Goal: Check status: Check status

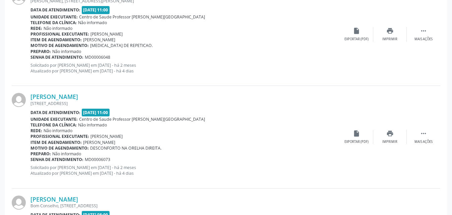
scroll to position [709, 0]
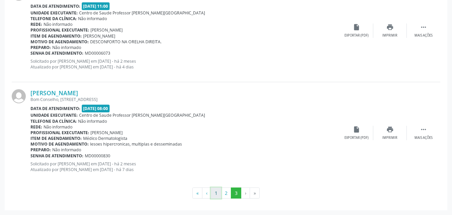
click at [216, 192] on button "1" at bounding box center [216, 192] width 10 height 11
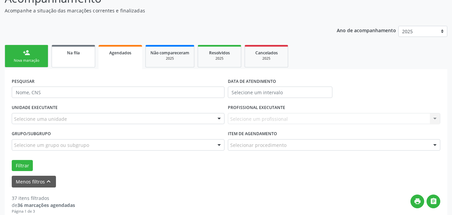
scroll to position [67, 0]
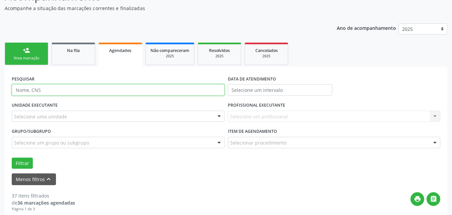
paste input "14117301438"
type input "14117301438"
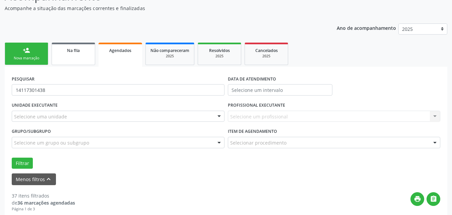
click at [82, 51] on div "Na fila" at bounding box center [73, 50] width 33 height 7
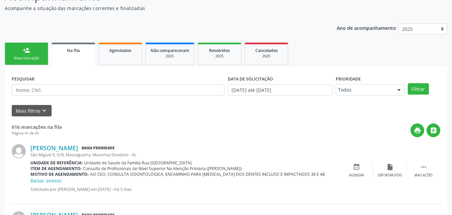
click at [70, 52] on span "Na fila" at bounding box center [73, 51] width 13 height 6
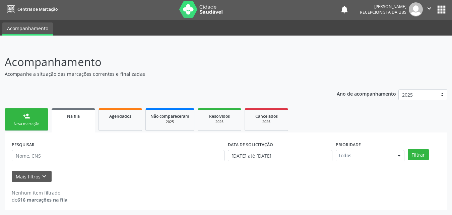
scroll to position [1, 0]
click at [71, 126] on link "Na fila" at bounding box center [74, 120] width 44 height 24
click at [72, 121] on link "Na fila" at bounding box center [74, 120] width 44 height 24
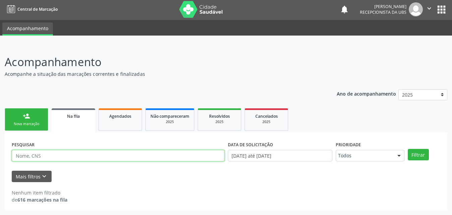
paste input "14117301438"
type input "14117301438"
click at [408, 149] on button "Filtrar" at bounding box center [418, 154] width 21 height 11
click at [49, 157] on input "14117301438" at bounding box center [118, 155] width 213 height 11
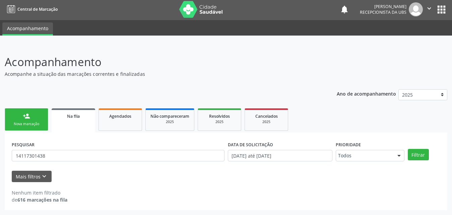
drag, startPoint x: 25, startPoint y: 157, endPoint x: 143, endPoint y: 190, distance: 122.3
click at [143, 190] on div "Nenhum item filtrado de 616 marcações na fila" at bounding box center [226, 196] width 428 height 14
click at [76, 116] on span "Na fila" at bounding box center [73, 116] width 13 height 6
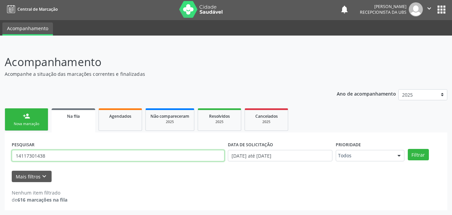
drag, startPoint x: 15, startPoint y: 156, endPoint x: 41, endPoint y: 158, distance: 25.5
click at [52, 160] on input "14117301438" at bounding box center [118, 155] width 213 height 11
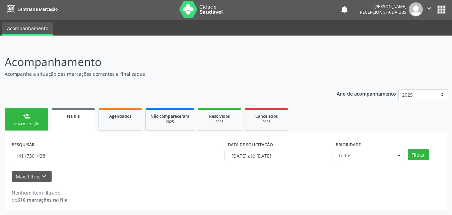
click at [76, 120] on link "Na fila" at bounding box center [74, 120] width 44 height 24
click at [121, 125] on link "Agendados" at bounding box center [120, 119] width 44 height 22
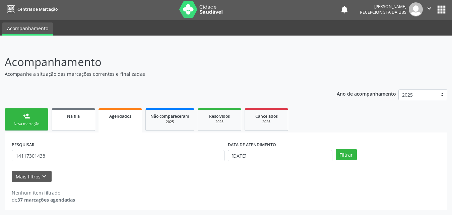
click at [76, 123] on link "Na fila" at bounding box center [74, 119] width 44 height 22
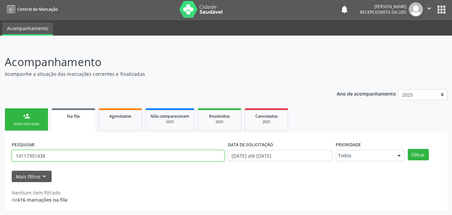
click at [59, 157] on input "14117301438" at bounding box center [118, 155] width 213 height 11
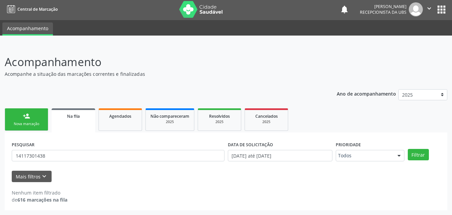
click at [41, 121] on link "person_add Nova marcação" at bounding box center [27, 119] width 44 height 22
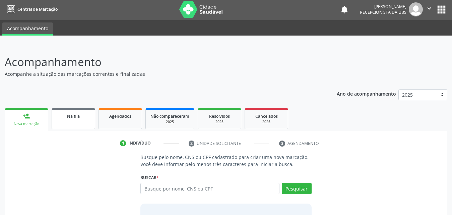
click at [70, 121] on link "Na fila" at bounding box center [74, 118] width 44 height 21
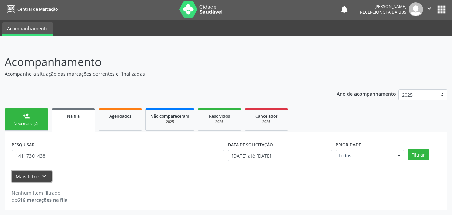
click at [24, 173] on button "Mais filtros keyboard_arrow_down" at bounding box center [32, 176] width 40 height 12
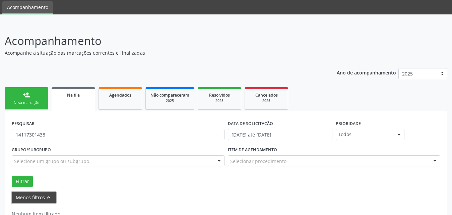
scroll to position [44, 0]
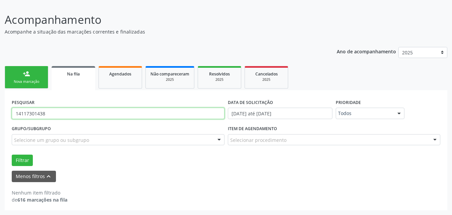
click at [48, 114] on input "14117301438" at bounding box center [118, 112] width 213 height 11
click at [68, 75] on span "Na fila" at bounding box center [73, 74] width 13 height 6
click at [77, 75] on span "Na fila" at bounding box center [73, 74] width 13 height 6
click at [120, 80] on link "Agendados" at bounding box center [120, 77] width 44 height 22
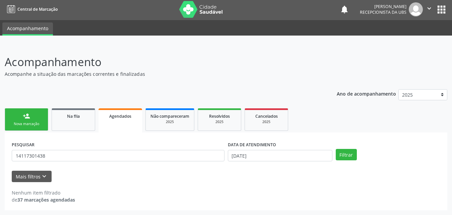
scroll to position [1, 0]
click at [67, 117] on span "Na fila" at bounding box center [73, 116] width 13 height 6
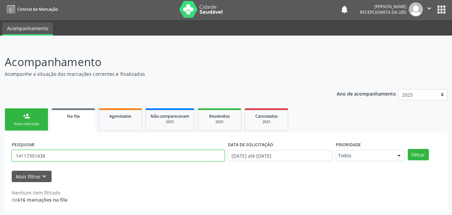
click at [54, 157] on input "14117301438" at bounding box center [118, 155] width 213 height 11
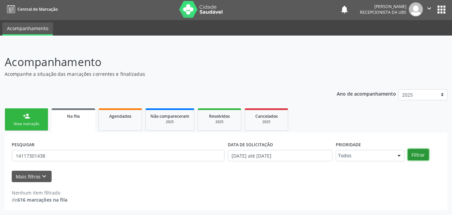
click at [423, 154] on button "Filtrar" at bounding box center [418, 154] width 21 height 11
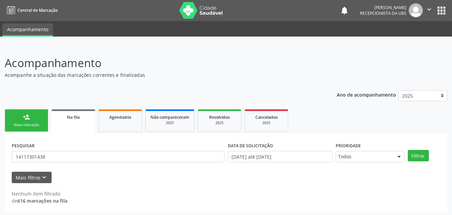
scroll to position [0, 0]
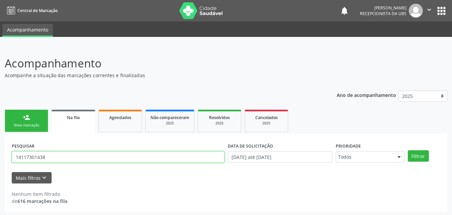
click at [47, 156] on input "14117301438" at bounding box center [118, 156] width 213 height 11
type input "898005181088319"
click at [408, 150] on button "Filtrar" at bounding box center [418, 155] width 21 height 11
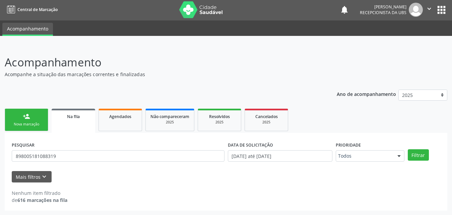
scroll to position [1, 0]
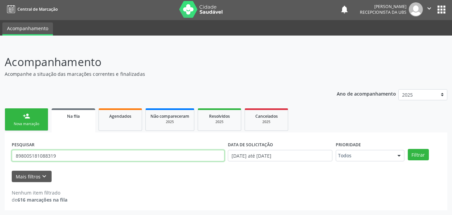
drag, startPoint x: 14, startPoint y: 156, endPoint x: 61, endPoint y: 157, distance: 47.2
click at [61, 157] on input "898005181088319" at bounding box center [118, 155] width 213 height 11
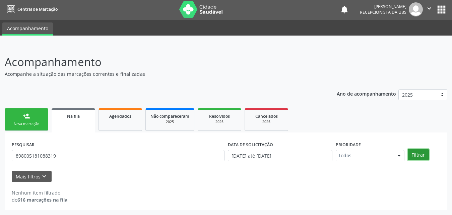
click at [421, 156] on button "Filtrar" at bounding box center [418, 154] width 21 height 11
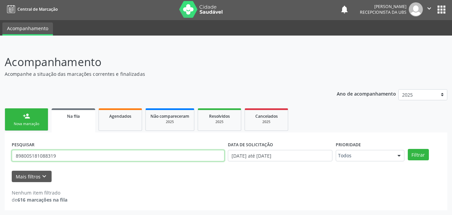
click at [62, 154] on input "898005181088319" at bounding box center [118, 155] width 213 height 11
click at [61, 154] on input "898005181088319" at bounding box center [118, 155] width 213 height 11
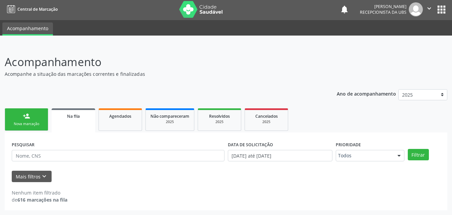
click at [82, 122] on link "Na fila" at bounding box center [74, 120] width 44 height 24
click at [149, 119] on link "Não compareceram 2025" at bounding box center [169, 119] width 49 height 22
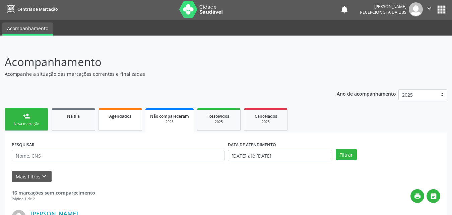
click at [128, 114] on span "Agendados" at bounding box center [120, 116] width 22 height 6
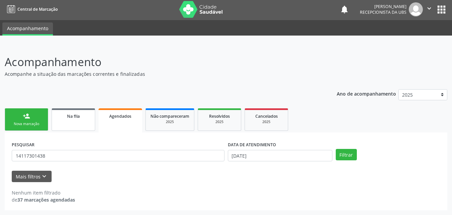
click at [79, 117] on span "Na fila" at bounding box center [73, 116] width 13 height 6
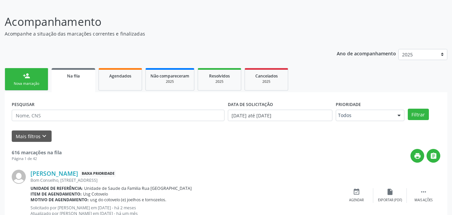
scroll to position [102, 0]
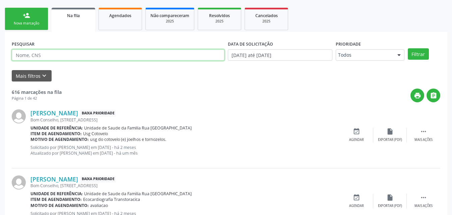
click at [106, 53] on input "text" at bounding box center [118, 54] width 213 height 11
type input "14117301438"
click at [408, 48] on button "Filtrar" at bounding box center [418, 53] width 21 height 11
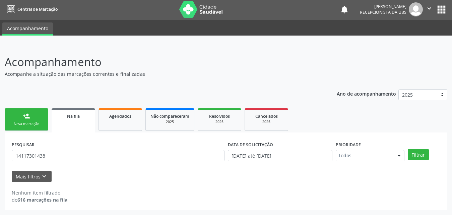
scroll to position [1, 0]
click at [78, 118] on span "Na fila" at bounding box center [73, 116] width 13 height 6
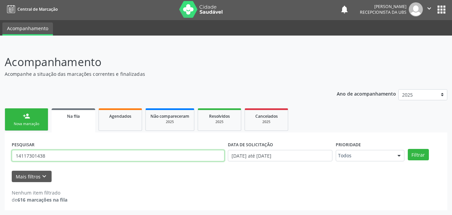
click at [47, 154] on input "14117301438" at bounding box center [118, 155] width 213 height 11
drag, startPoint x: 47, startPoint y: 154, endPoint x: 42, endPoint y: 155, distance: 5.1
click at [46, 154] on input "14117301438" at bounding box center [118, 155] width 213 height 11
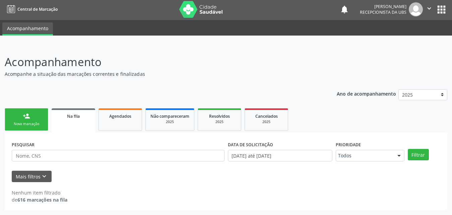
click at [75, 119] on div "Na fila" at bounding box center [73, 115] width 34 height 7
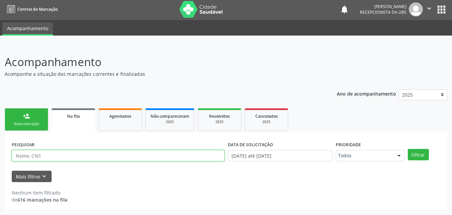
click at [97, 158] on input "text" at bounding box center [118, 155] width 213 height 11
click at [408, 149] on button "Filtrar" at bounding box center [418, 154] width 21 height 11
click at [87, 158] on input "[PERSON_NAME]" at bounding box center [118, 155] width 213 height 11
type input "m"
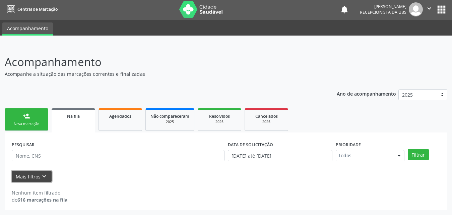
click at [36, 176] on button "Mais filtros keyboard_arrow_down" at bounding box center [32, 176] width 40 height 12
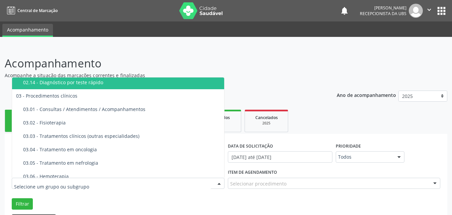
scroll to position [268, 0]
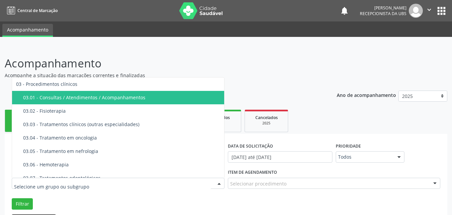
click at [129, 99] on div "03.01 - Consultas / Atendimentos / Acompanhamentos" at bounding box center [123, 97] width 200 height 5
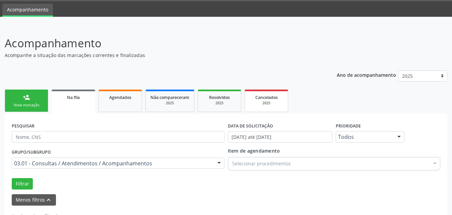
scroll to position [44, 0]
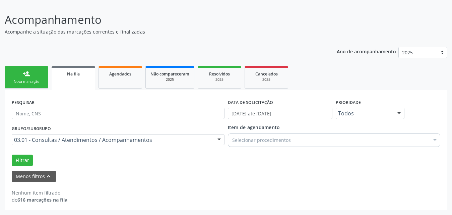
click at [435, 142] on div at bounding box center [435, 140] width 10 height 11
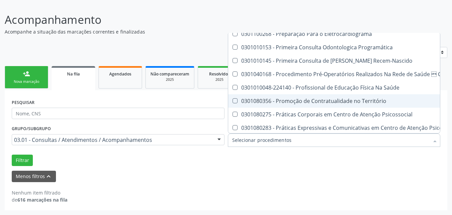
scroll to position [4320, 0]
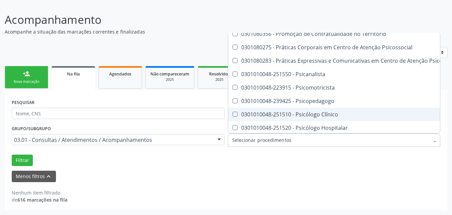
checkbox Clínico "true"
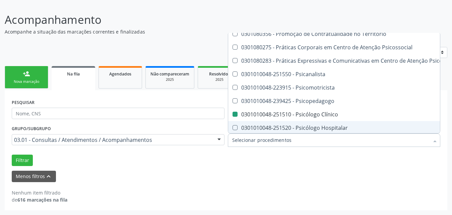
checkbox Psicossocial "true"
checkbox Clínico "false"
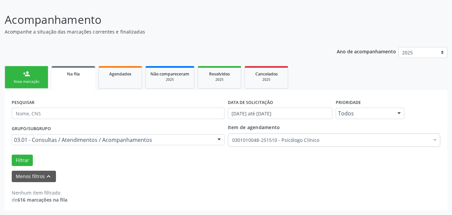
click at [416, 168] on form "PESQUISAR DATA DE SOLICITAÇÃO [DATE] até [DATE] Prioridade Todos Todos Baixa Pr…" at bounding box center [226, 139] width 428 height 85
click at [16, 159] on button "Filtrar" at bounding box center [22, 159] width 21 height 11
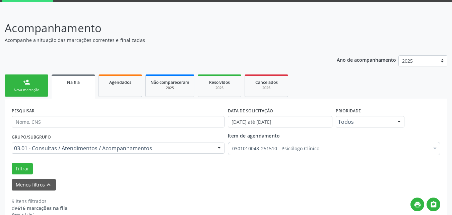
scroll to position [33, 0]
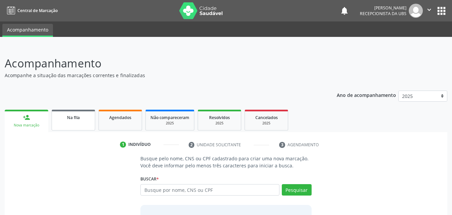
click at [81, 118] on div "Na fila" at bounding box center [73, 117] width 33 height 7
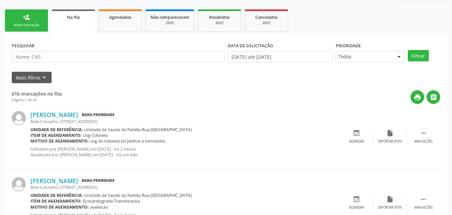
scroll to position [100, 0]
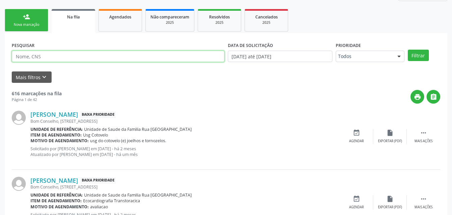
click at [83, 56] on input "text" at bounding box center [118, 56] width 213 height 11
click at [408, 50] on button "Filtrar" at bounding box center [418, 55] width 21 height 11
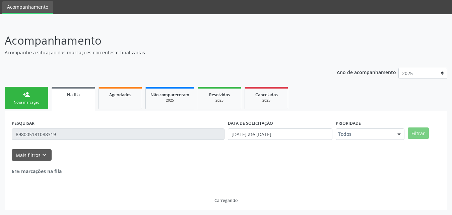
scroll to position [1, 0]
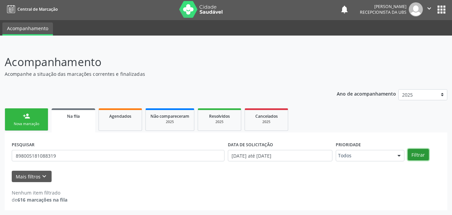
click at [415, 154] on button "Filtrar" at bounding box center [418, 154] width 21 height 11
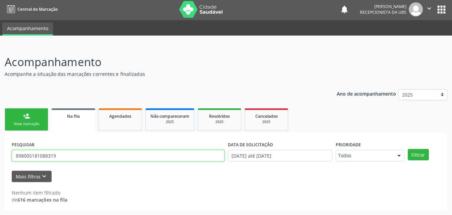
click at [100, 153] on input "898005181088319" at bounding box center [118, 155] width 213 height 11
type input "8"
click at [408, 149] on button "Filtrar" at bounding box center [418, 154] width 21 height 11
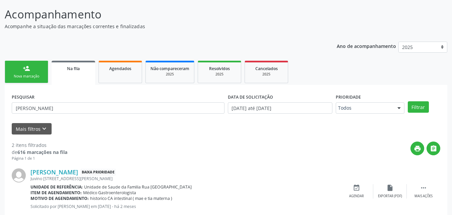
scroll to position [0, 0]
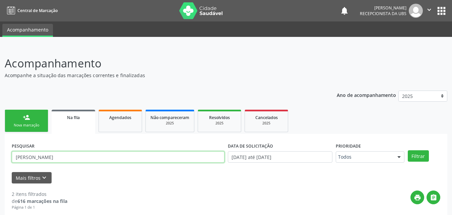
click at [43, 157] on input "[PERSON_NAME]" at bounding box center [118, 156] width 213 height 11
click at [408, 150] on button "Filtrar" at bounding box center [418, 155] width 21 height 11
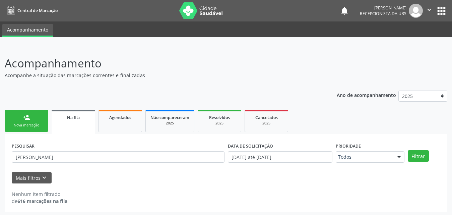
scroll to position [1, 0]
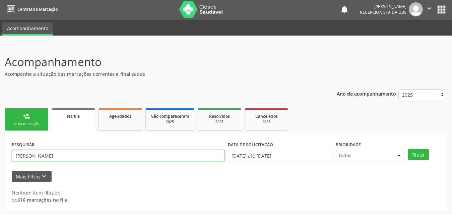
click at [93, 153] on input "[PERSON_NAME]" at bounding box center [118, 155] width 213 height 11
type input "m"
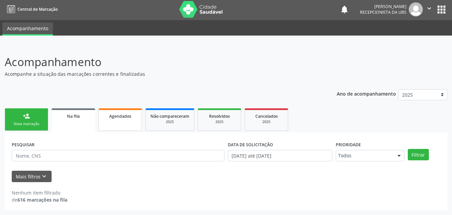
click at [123, 121] on link "Agendados" at bounding box center [120, 119] width 44 height 22
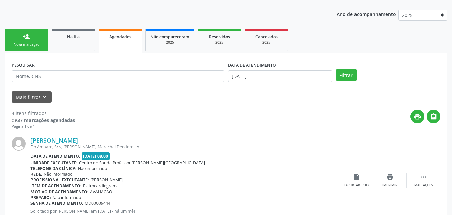
scroll to position [81, 0]
click at [41, 95] on icon "keyboard_arrow_down" at bounding box center [44, 96] width 7 height 7
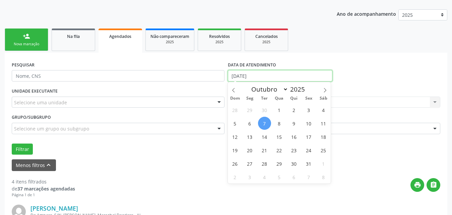
click at [287, 78] on input "[DATE]" at bounding box center [280, 75] width 104 height 11
click at [235, 90] on icon at bounding box center [233, 90] width 5 height 5
select select "7"
click at [308, 110] on span "1" at bounding box center [308, 109] width 13 height 13
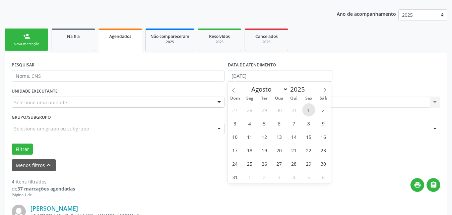
type input "01/08/2025"
click at [328, 90] on span at bounding box center [324, 87] width 11 height 11
select select "8"
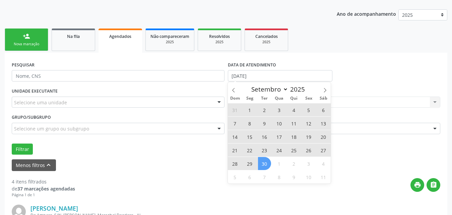
click at [266, 165] on span "30" at bounding box center [264, 163] width 13 height 13
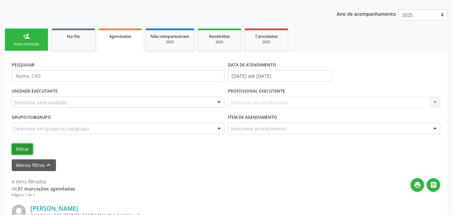
click at [19, 150] on button "Filtrar" at bounding box center [22, 148] width 21 height 11
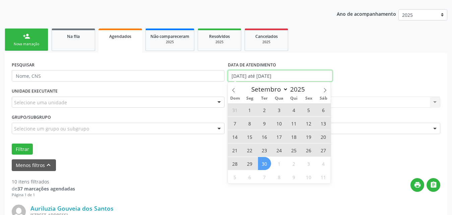
click at [307, 75] on input "01/08/2025 até 30/09/2025" at bounding box center [280, 75] width 104 height 11
click at [309, 161] on span "3" at bounding box center [308, 163] width 13 height 13
type input "03/10/2025"
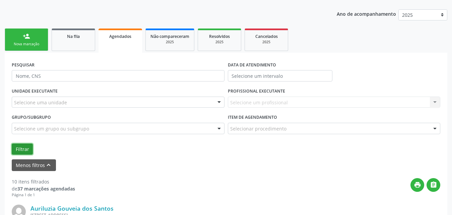
click at [17, 148] on button "Filtrar" at bounding box center [22, 148] width 21 height 11
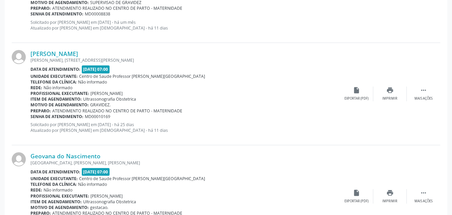
scroll to position [1636, 0]
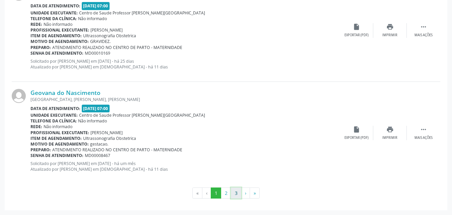
click at [236, 192] on button "3" at bounding box center [236, 192] width 10 height 11
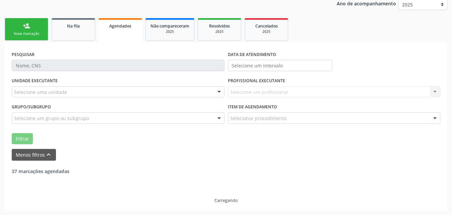
scroll to position [811, 0]
